Goal: Task Accomplishment & Management: Complete application form

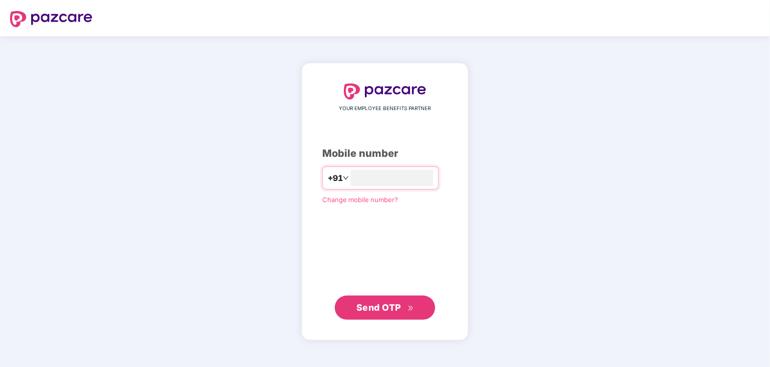
type input "**********"
click at [410, 309] on icon "double-right" at bounding box center [411, 307] width 7 height 7
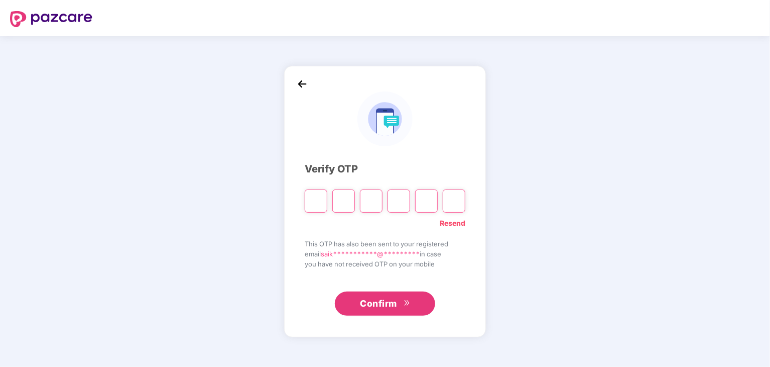
type input "*"
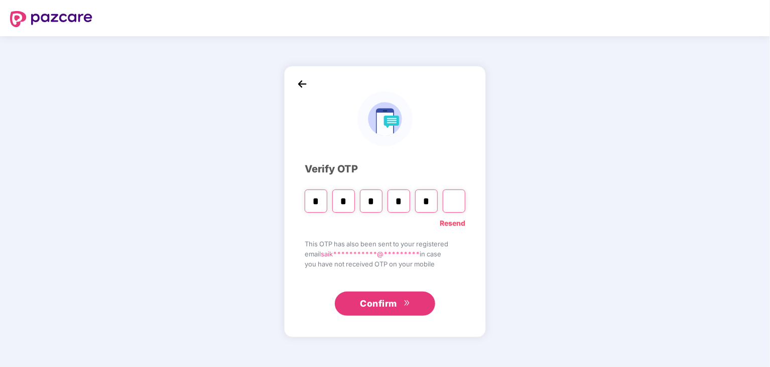
type input "*"
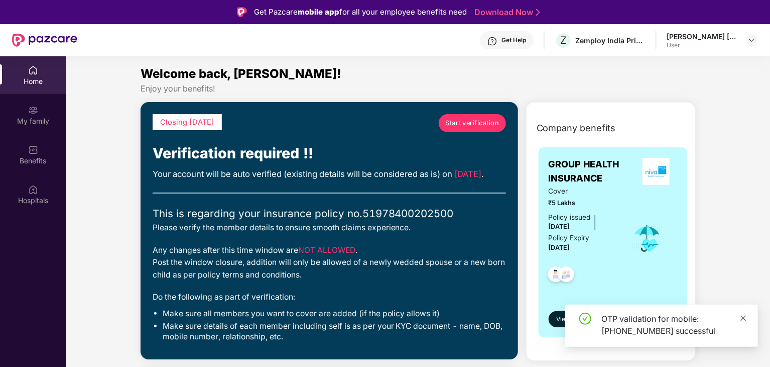
click at [743, 318] on icon "close" at bounding box center [744, 318] width 6 height 6
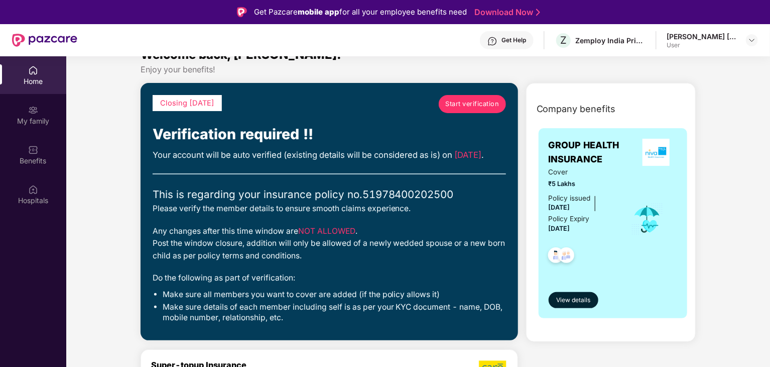
scroll to position [20, 0]
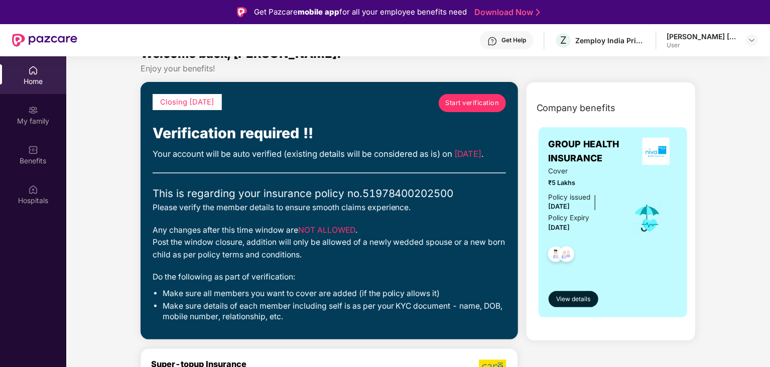
click at [478, 101] on span "Start verification" at bounding box center [472, 103] width 54 height 10
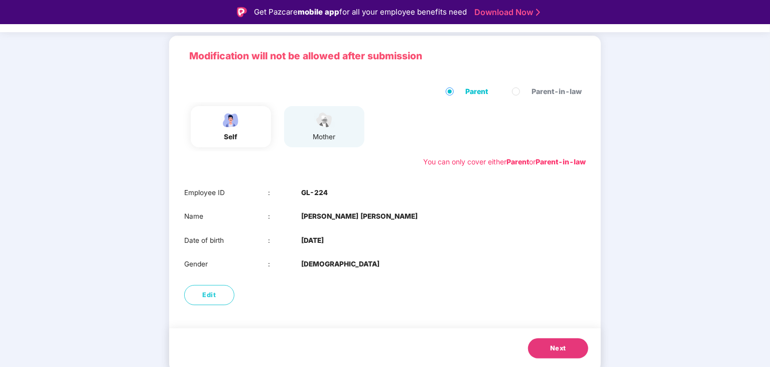
scroll to position [60, 0]
click at [550, 353] on button "Next" at bounding box center [558, 348] width 60 height 20
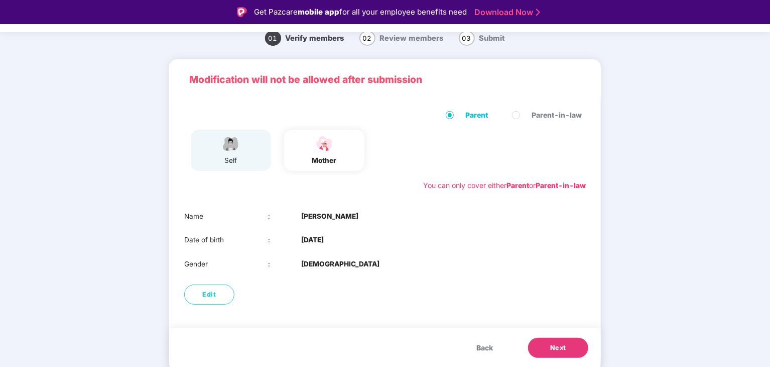
scroll to position [37, 0]
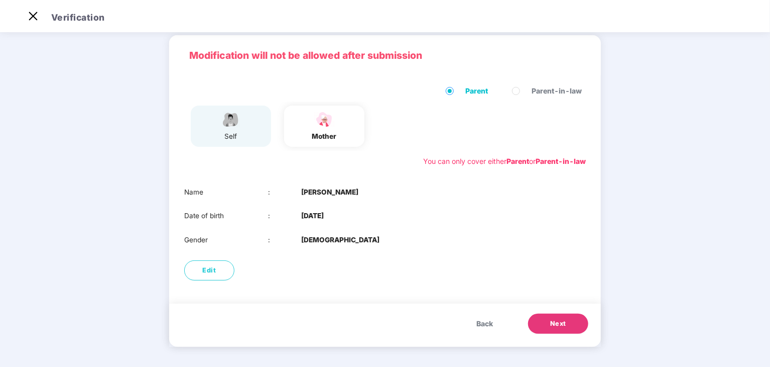
click at [552, 324] on span "Next" at bounding box center [558, 323] width 16 height 10
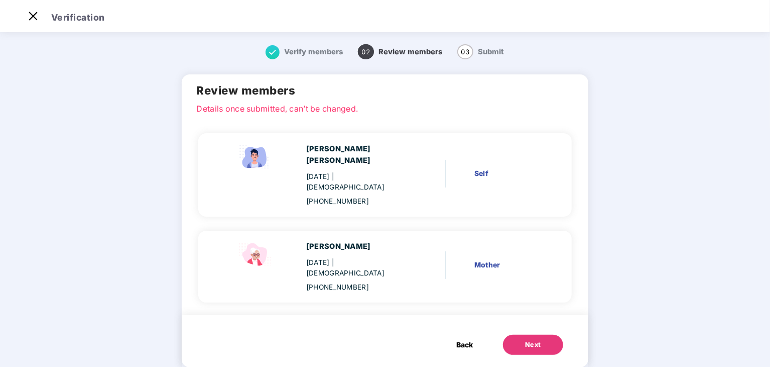
click at [531, 340] on div "Next" at bounding box center [533, 345] width 16 height 10
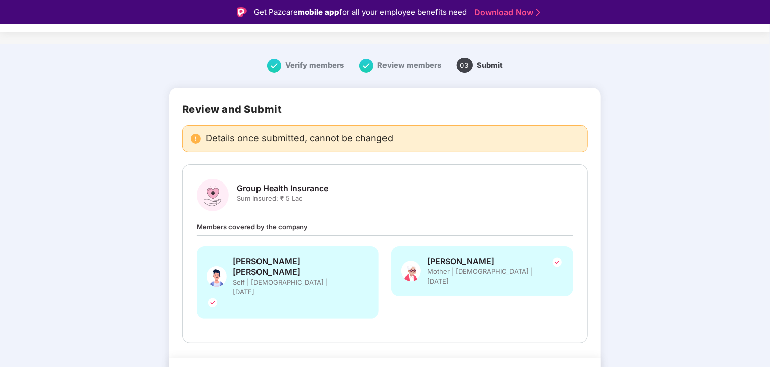
scroll to position [24, 0]
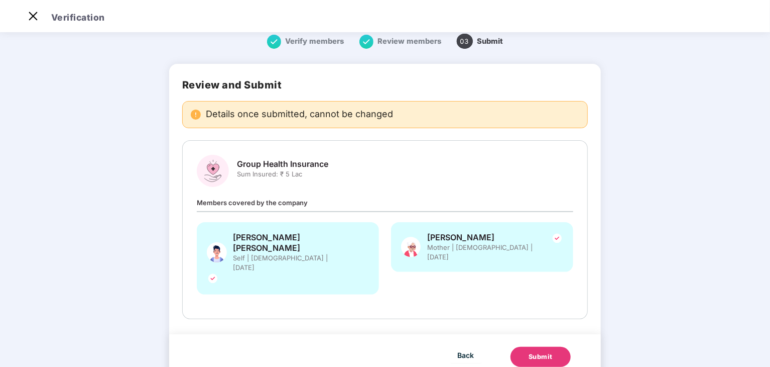
click at [546, 352] on div "Submit" at bounding box center [541, 357] width 24 height 10
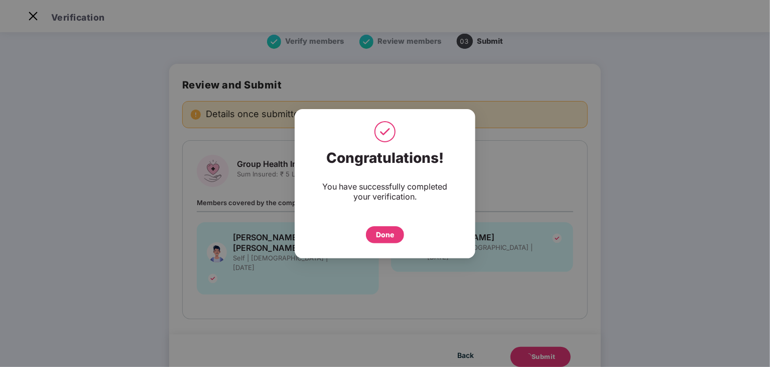
click at [383, 235] on div "Done" at bounding box center [385, 234] width 18 height 11
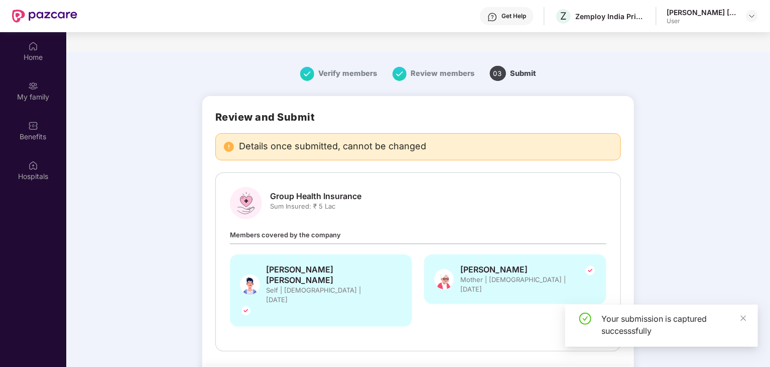
scroll to position [56, 0]
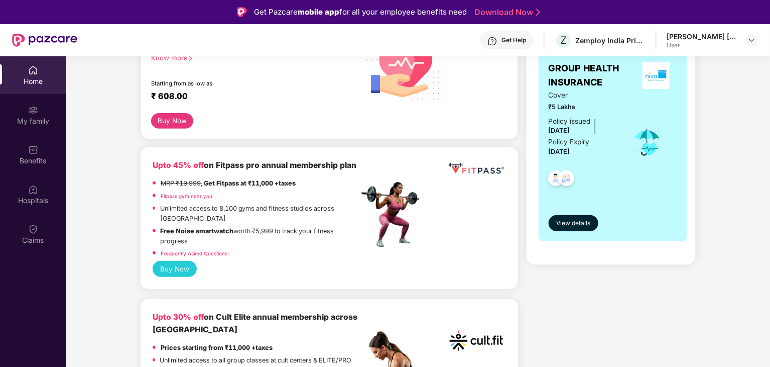
scroll to position [163, 0]
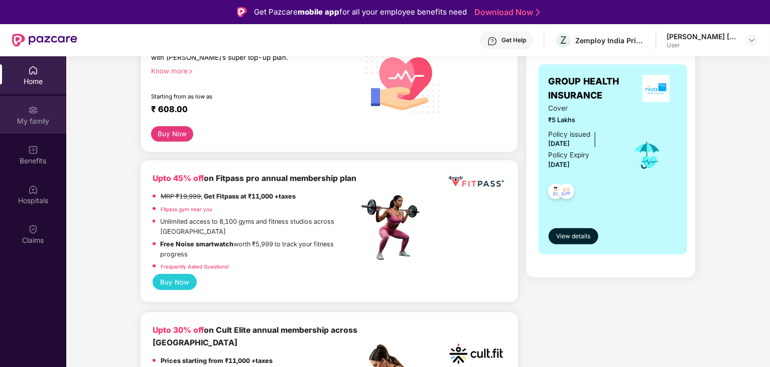
click at [33, 116] on div "My family" at bounding box center [33, 121] width 66 height 10
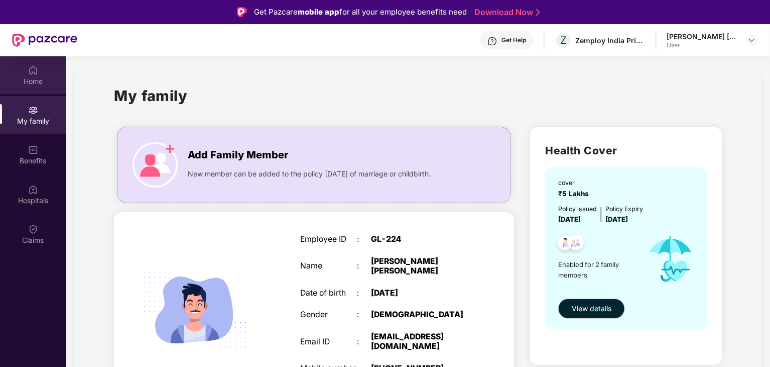
click at [35, 67] on img at bounding box center [33, 70] width 10 height 10
